Goal: Transaction & Acquisition: Purchase product/service

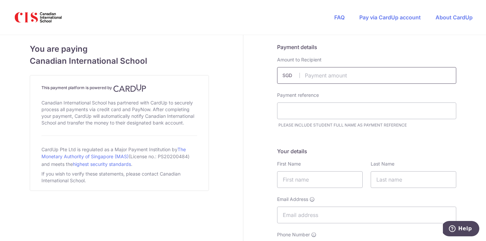
click at [317, 79] on input "text" at bounding box center [366, 75] width 179 height 17
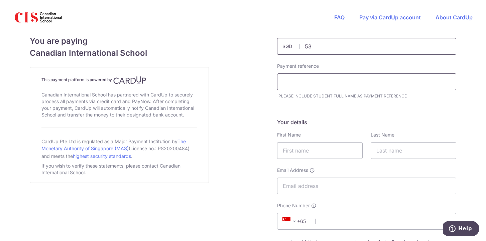
scroll to position [29, 0]
type input "53.00"
click at [298, 78] on input "text" at bounding box center [366, 81] width 179 height 17
type input "[PERSON_NAME]"
click at [278, 97] on div "Payment reference [PERSON_NAME] PLEASE INCLUDE STUDENT FULL NAME AS PAYMENT REF…" at bounding box center [366, 81] width 187 height 37
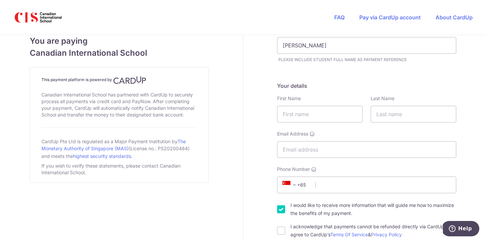
scroll to position [66, 0]
click at [289, 112] on input "text" at bounding box center [320, 114] width 86 height 17
type input "[PERSON_NAME]"
type input "[EMAIL_ADDRESS][DOMAIN_NAME]"
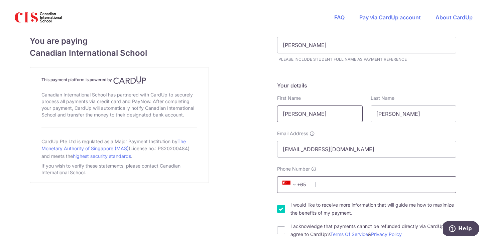
type input "82285332"
type input "648315"
type input "[STREET_ADDRESS]-08"
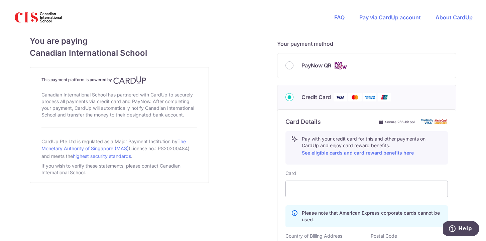
scroll to position [283, 0]
click at [289, 70] on input "PayNow QR" at bounding box center [290, 66] width 8 height 8
radio input "true"
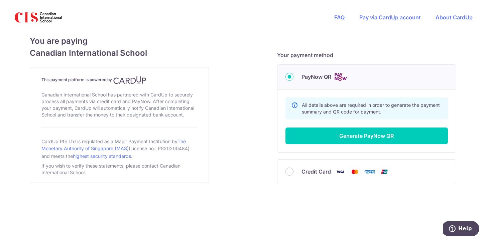
scroll to position [272, 0]
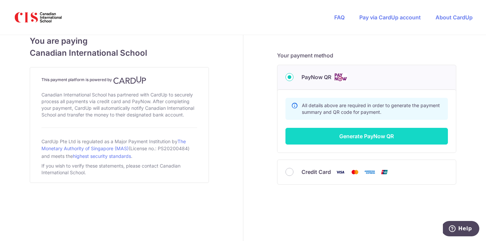
click at [354, 136] on button "Generate PayNow QR" at bounding box center [367, 136] width 163 height 17
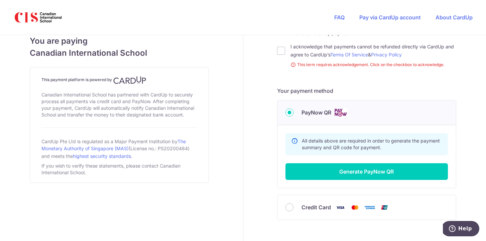
scroll to position [281, 0]
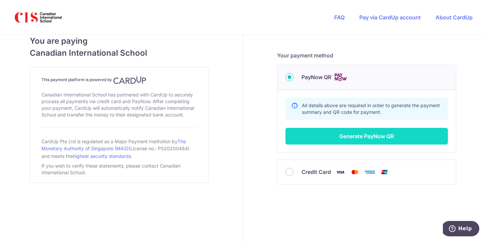
click at [324, 138] on button "Generate PayNow QR" at bounding box center [367, 136] width 163 height 17
click at [326, 132] on button "Generate PayNow QR" at bounding box center [367, 136] width 163 height 17
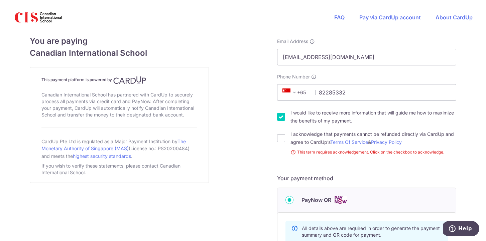
scroll to position [154, 0]
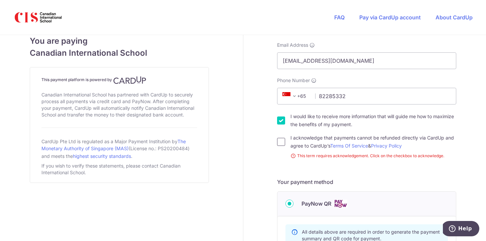
click at [279, 143] on input "I acknowledge that payments cannot be refunded directly via CardUp and agree to…" at bounding box center [281, 142] width 8 height 8
checkbox input "true"
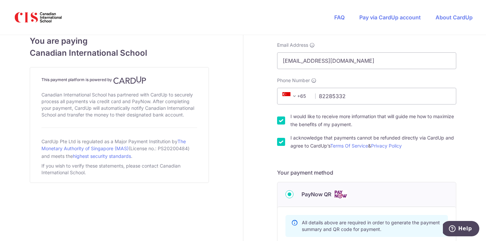
scroll to position [241, 0]
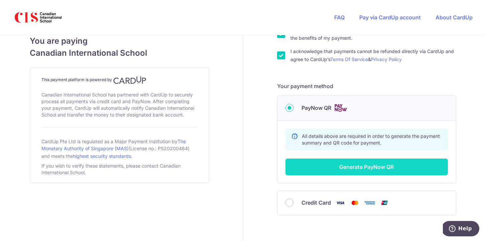
click at [304, 168] on button "Generate PayNow QR" at bounding box center [367, 167] width 163 height 17
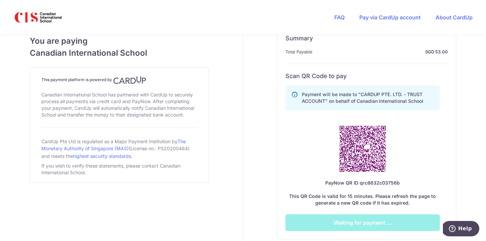
scroll to position [342, 0]
